Goal: Task Accomplishment & Management: Manage account settings

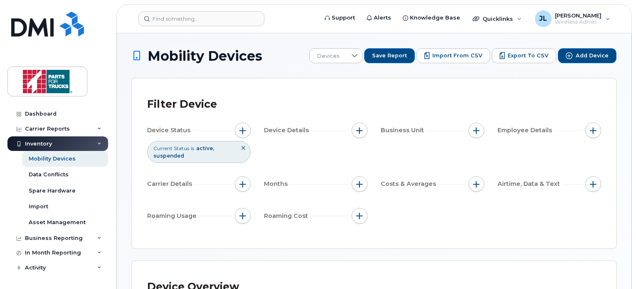
scroll to position [304, 0]
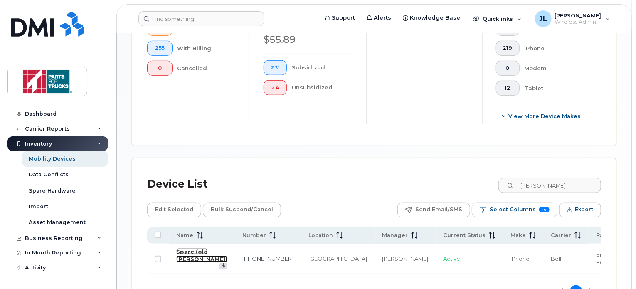
click at [182, 255] on link "Spare (old [PERSON_NAME])" at bounding box center [201, 255] width 51 height 15
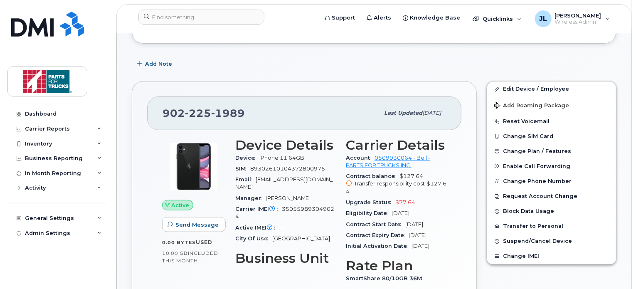
scroll to position [189, 0]
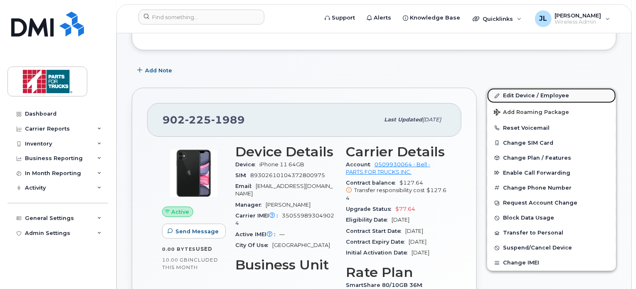
click at [518, 90] on link "Edit Device / Employee" at bounding box center [551, 95] width 129 height 15
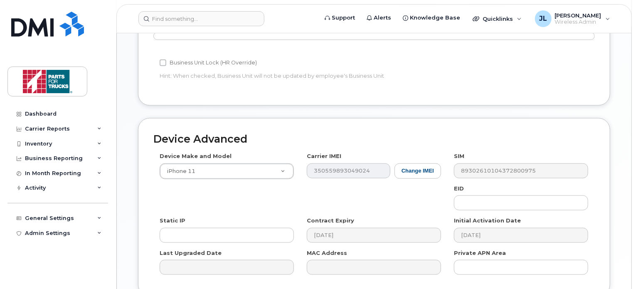
scroll to position [475, 0]
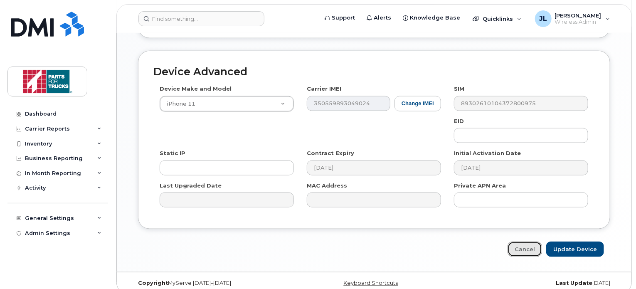
click at [516, 241] on link "Cancel" at bounding box center [524, 248] width 34 height 15
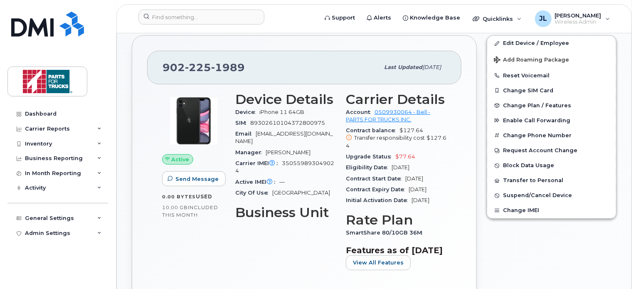
scroll to position [230, 0]
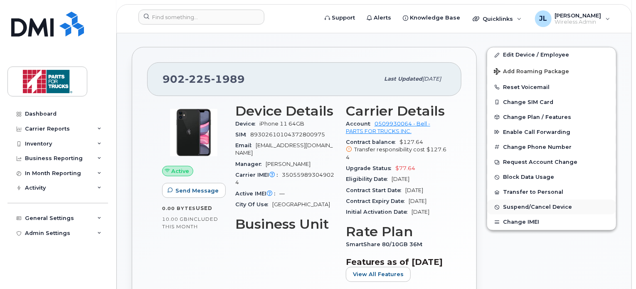
click at [531, 199] on button "Suspend/Cancel Device" at bounding box center [551, 206] width 129 height 15
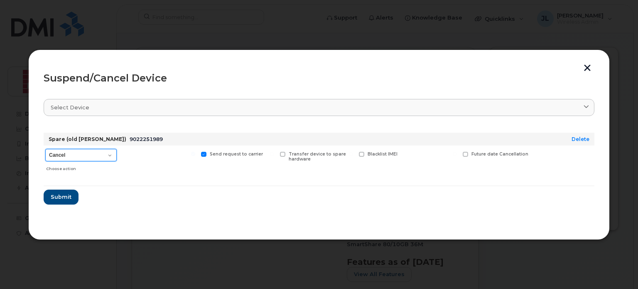
click at [103, 157] on select "Cancel Suspend - Extend Suspension Suspend - Reduced Rate Suspend - Full Rate S…" at bounding box center [80, 155] width 71 height 12
select select "[object Object]"
click at [45, 149] on select "Cancel Suspend - Extend Suspension Suspend - Reduced Rate Suspend - Full Rate S…" at bounding box center [80, 155] width 71 height 12
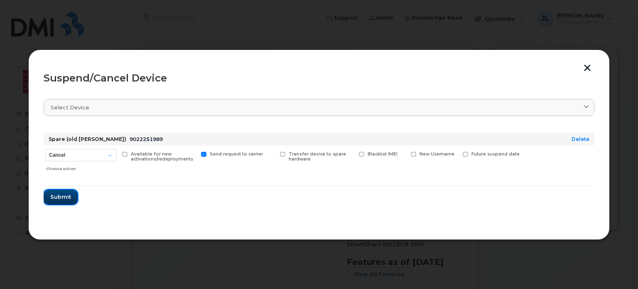
click at [66, 194] on span "Submit" at bounding box center [60, 197] width 21 height 8
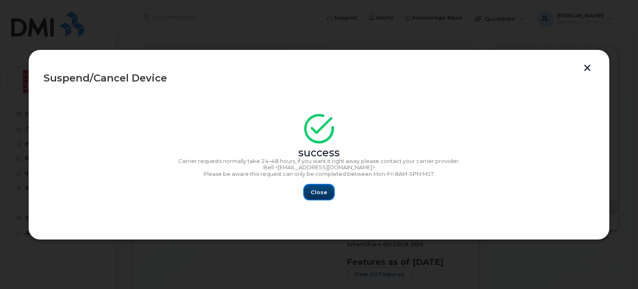
click at [321, 199] on button "Close" at bounding box center [319, 191] width 30 height 15
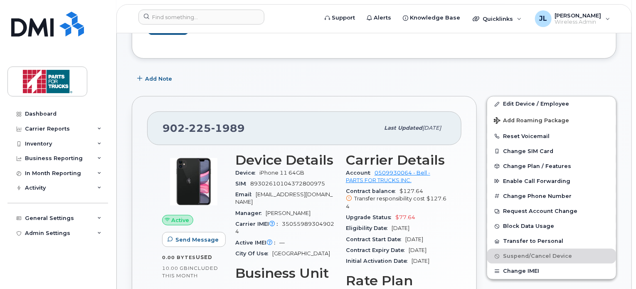
scroll to position [181, 0]
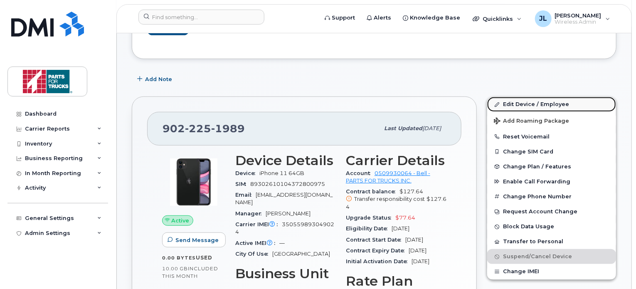
click at [519, 97] on link "Edit Device / Employee" at bounding box center [551, 104] width 129 height 15
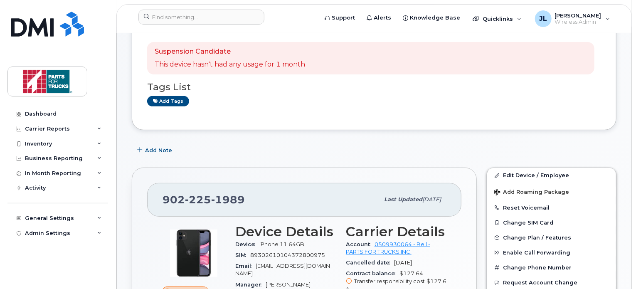
scroll to position [111, 0]
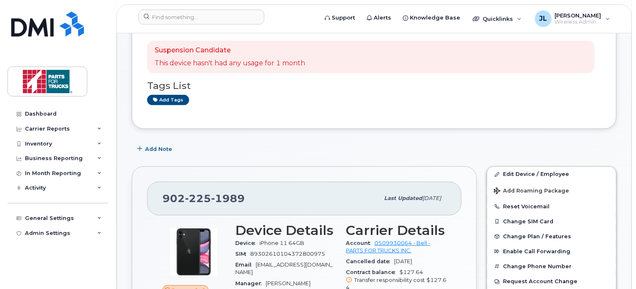
click at [206, 189] on div "902 225 1989" at bounding box center [270, 197] width 216 height 17
copy span "902 225 1989"
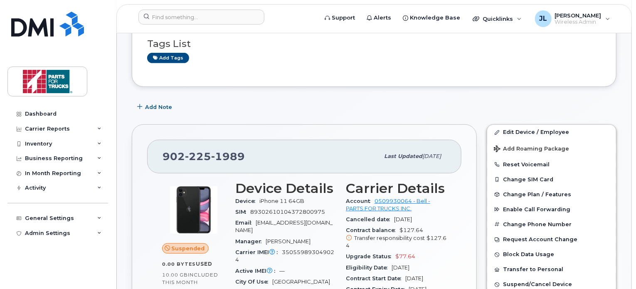
scroll to position [156, 0]
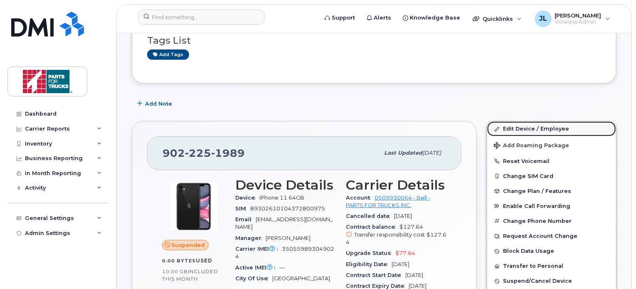
click at [514, 121] on link "Edit Device / Employee" at bounding box center [551, 128] width 129 height 15
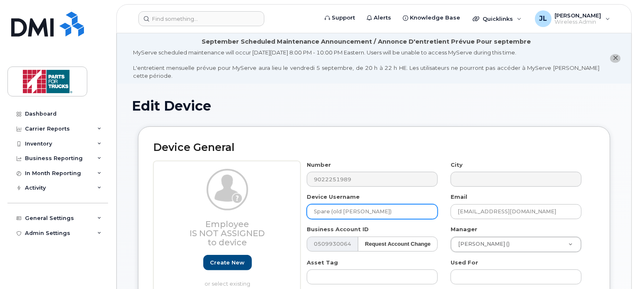
click at [375, 206] on input "Spare (old [PERSON_NAME])" at bounding box center [372, 211] width 131 height 15
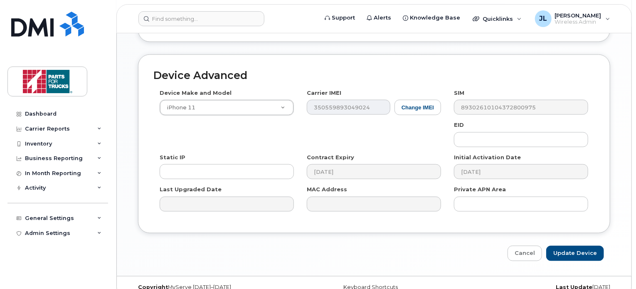
scroll to position [501, 0]
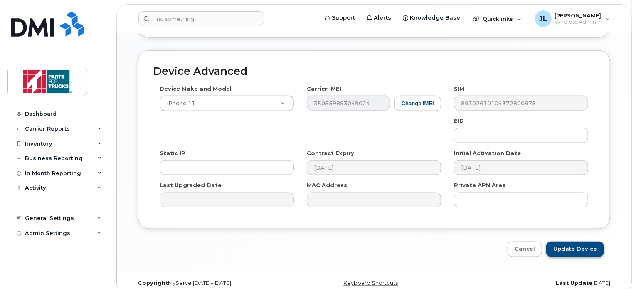
type input "Spare (old [PERSON_NAME] - with KW)"
click at [572, 241] on input "Update Device" at bounding box center [575, 248] width 58 height 15
type input "Saving..."
